Goal: Find specific page/section: Find specific page/section

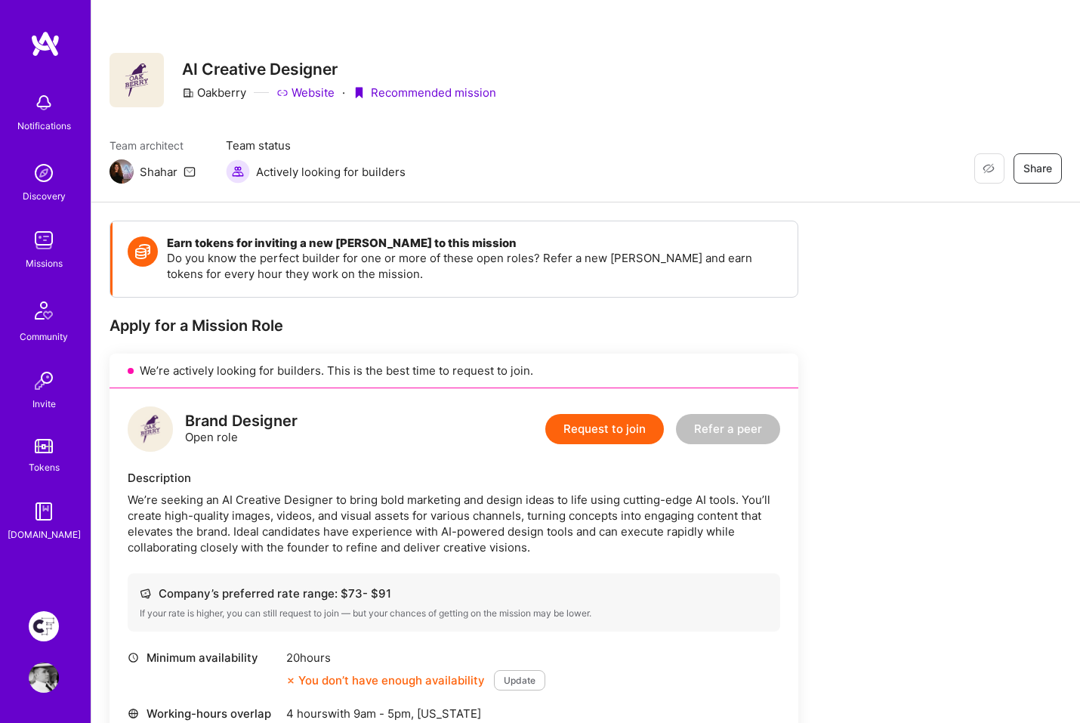
scroll to position [537, 0]
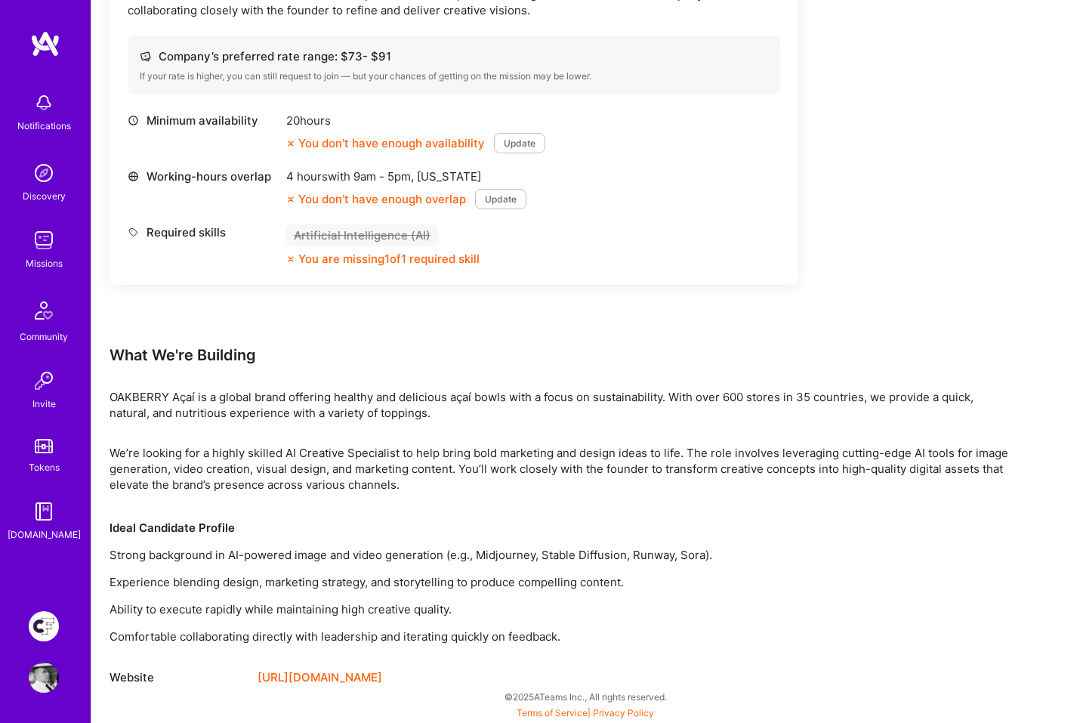
click at [43, 47] on img at bounding box center [45, 43] width 30 height 27
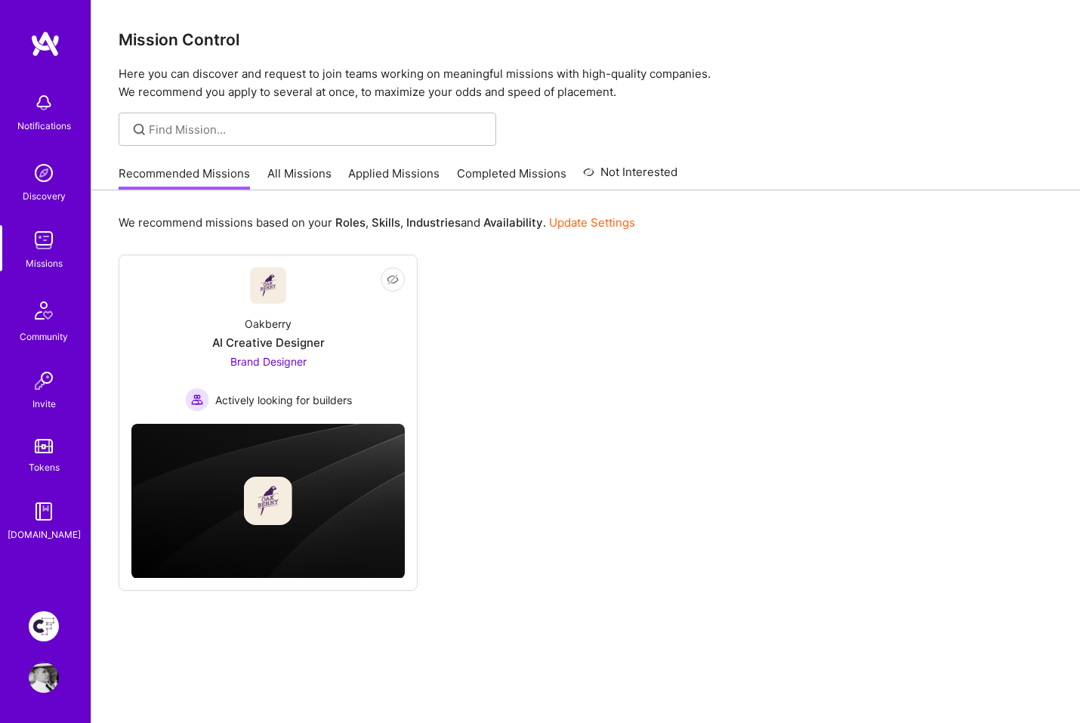
click at [319, 165] on link "All Missions" at bounding box center [299, 177] width 64 height 25
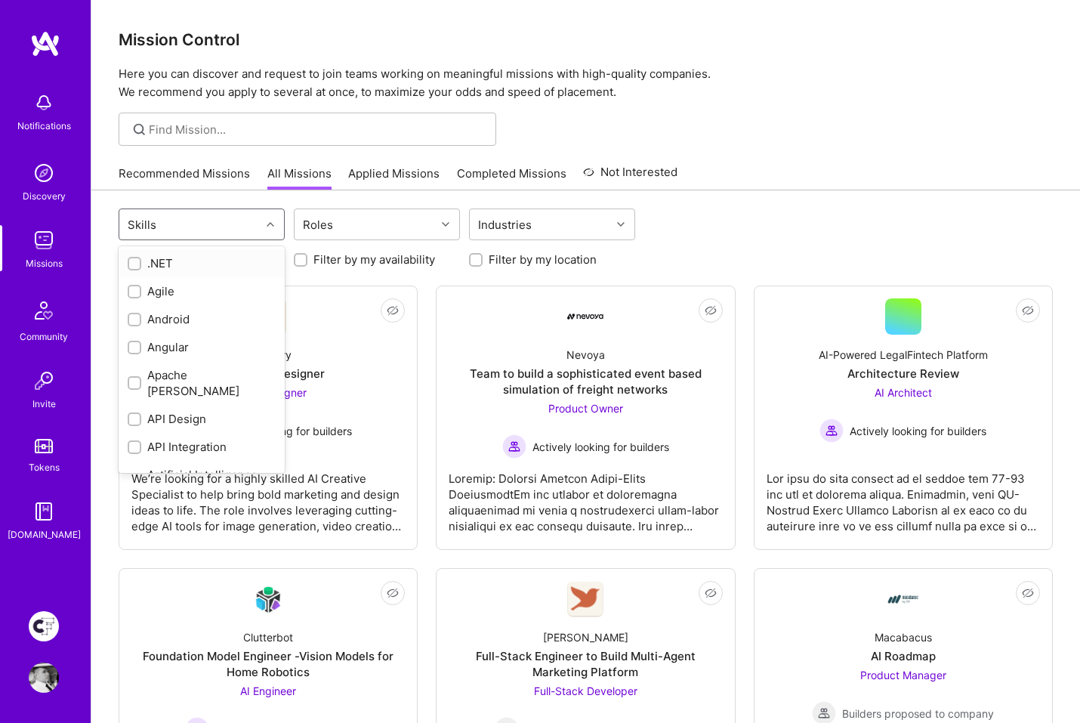
click at [269, 221] on icon at bounding box center [271, 225] width 8 height 8
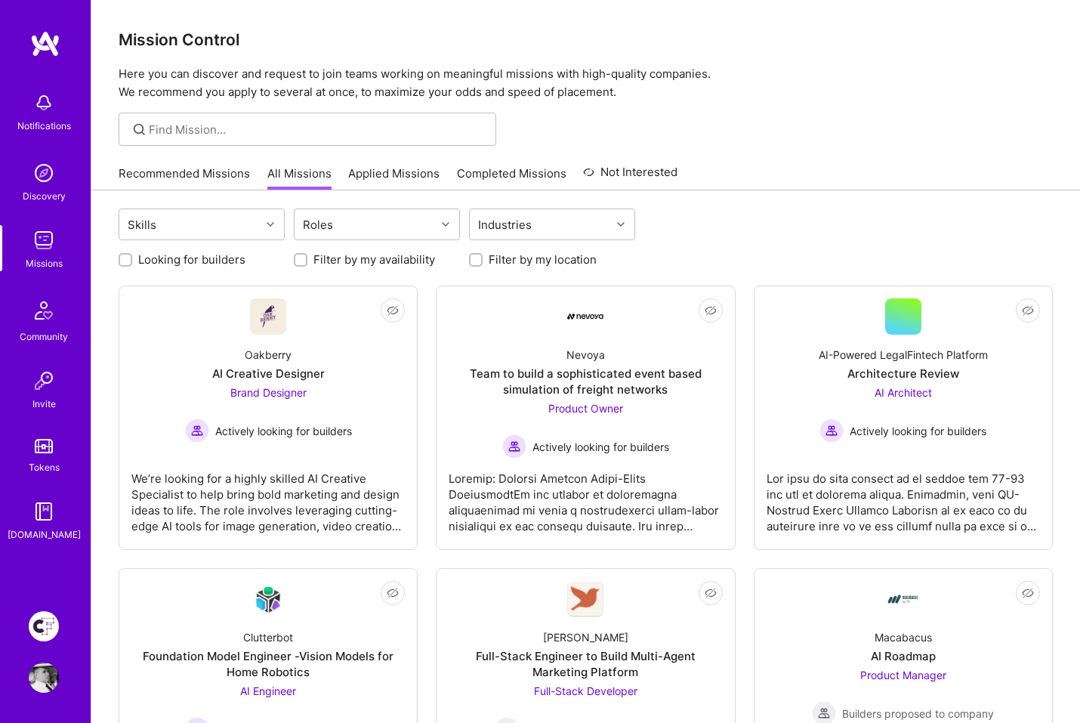
scroll to position [343, 0]
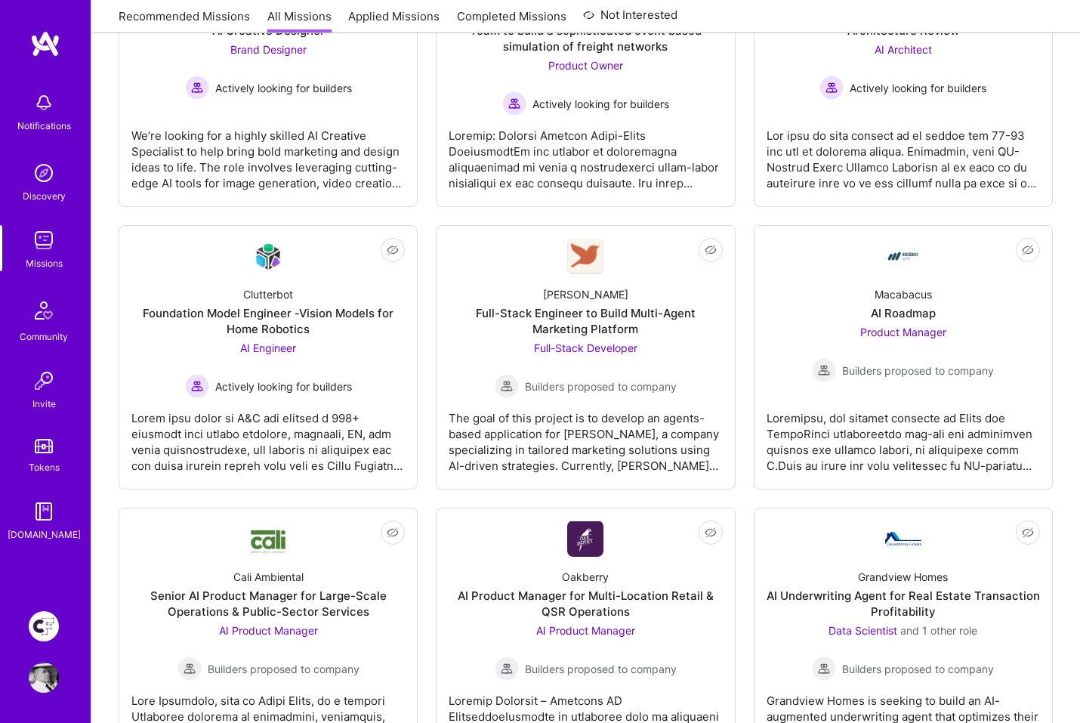
click at [756, 17] on div "Recommended Missions All Missions Applied Missions Completed Missions Not Inter…" at bounding box center [586, 16] width 934 height 32
click at [362, 15] on link "Applied Missions" at bounding box center [393, 20] width 91 height 25
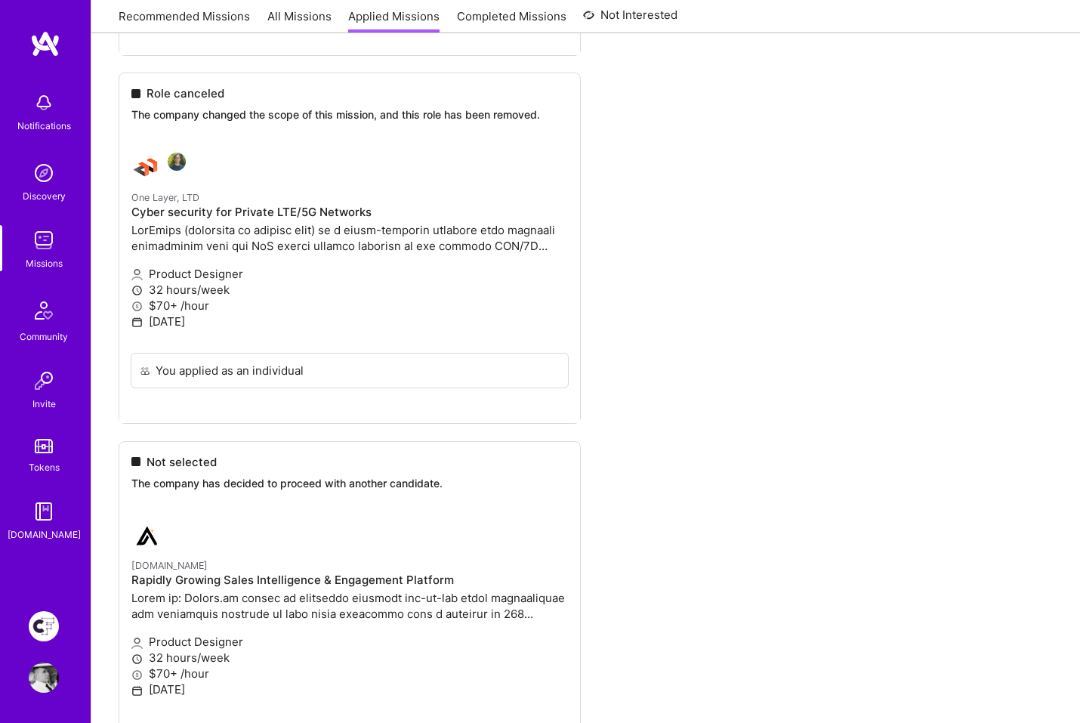
scroll to position [15782, 0]
